Goal: Task Accomplishment & Management: Use online tool/utility

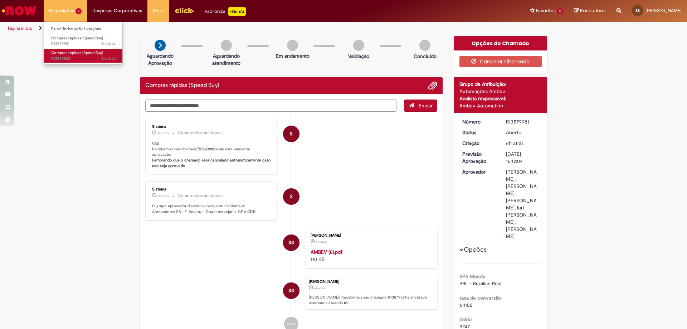
click at [67, 54] on span "Compras rápidas (Speed Buy)" at bounding box center [77, 52] width 52 height 5
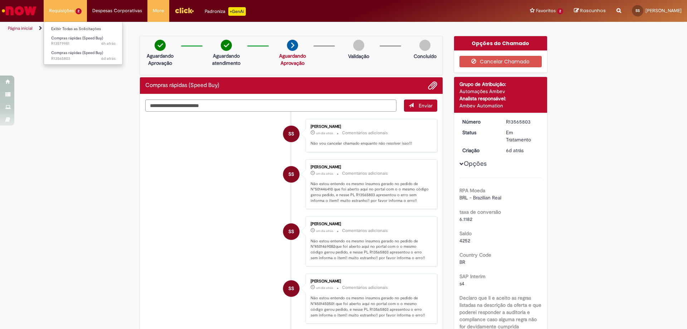
click at [64, 12] on li "Requisições 2 Exibir Todas as Solicitações Compras rápidas (Speed Buy) 6h atrás…" at bounding box center [65, 10] width 43 height 21
click at [74, 41] on link "Compras rápidas (Speed Buy) 6h atrás 6 horas atrás R13579981" at bounding box center [83, 40] width 79 height 13
click at [74, 40] on span "Compras rápidas (Speed Buy)" at bounding box center [77, 37] width 52 height 5
